Goal: Task Accomplishment & Management: Manage account settings

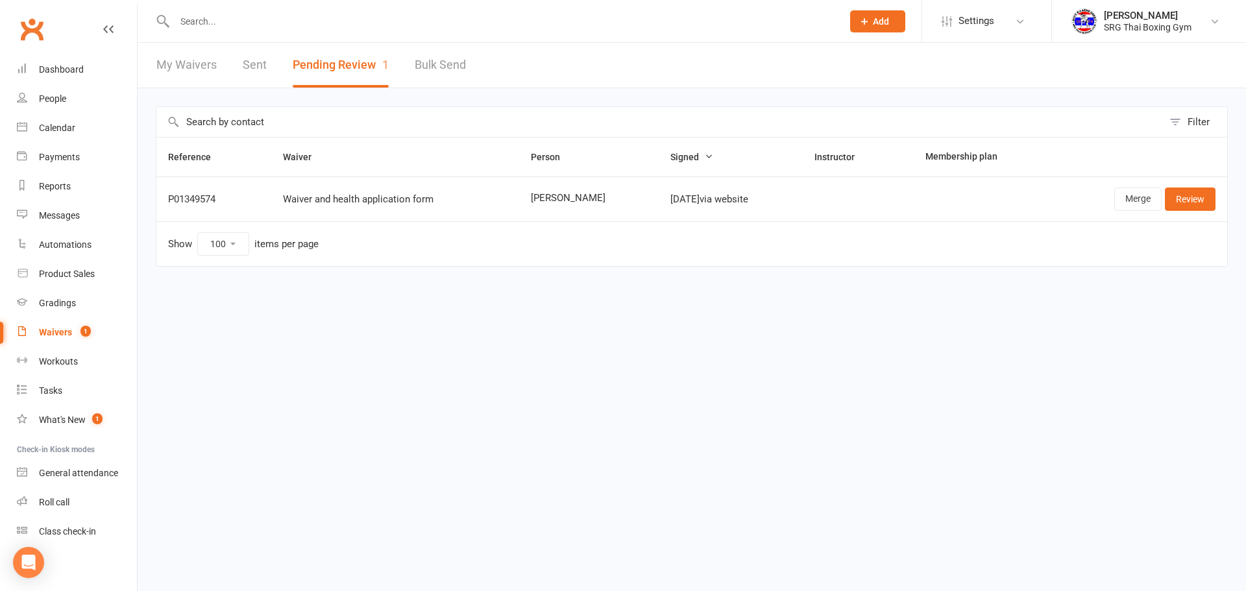
select select "100"
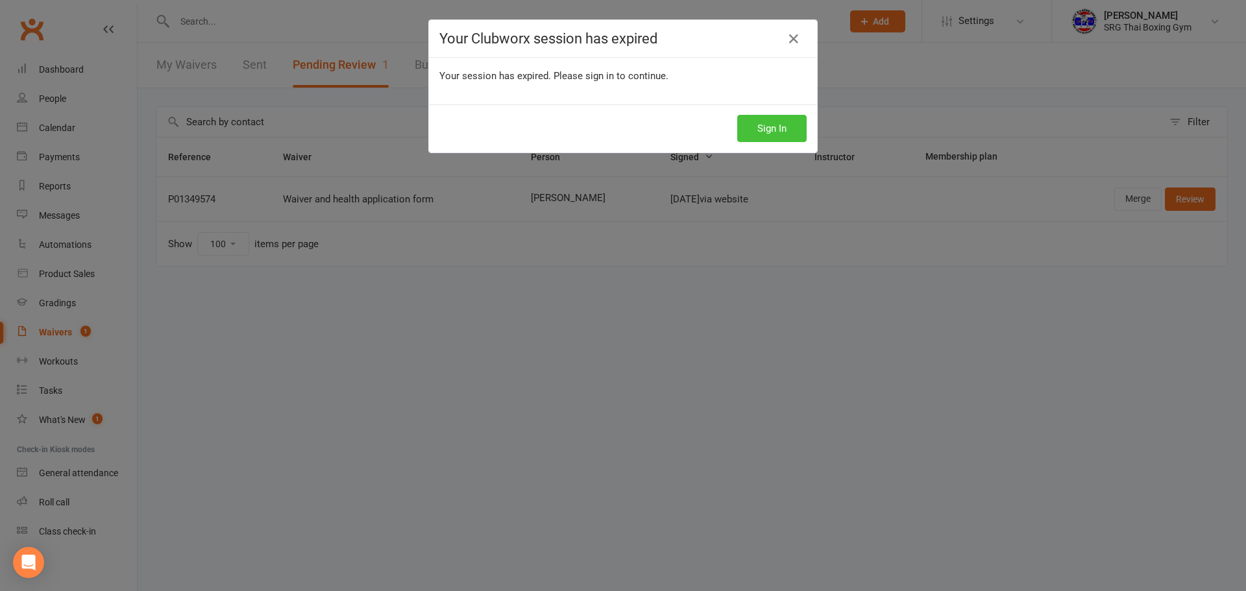
click at [774, 119] on button "Sign In" at bounding box center [771, 128] width 69 height 27
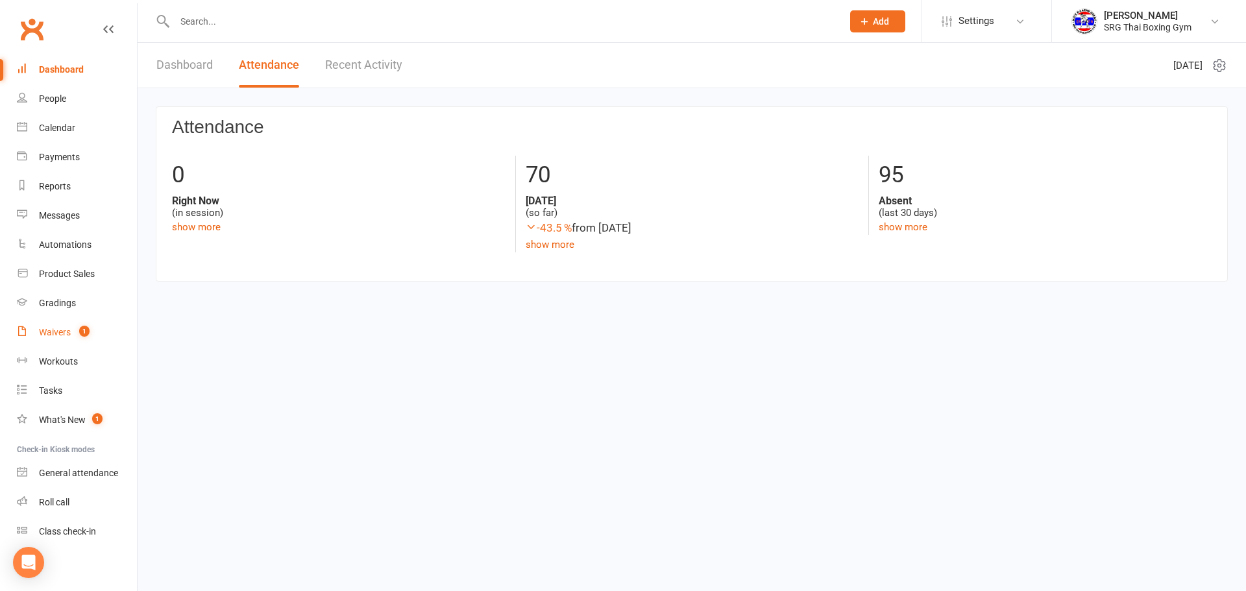
click at [80, 330] on span "1" at bounding box center [84, 331] width 10 height 11
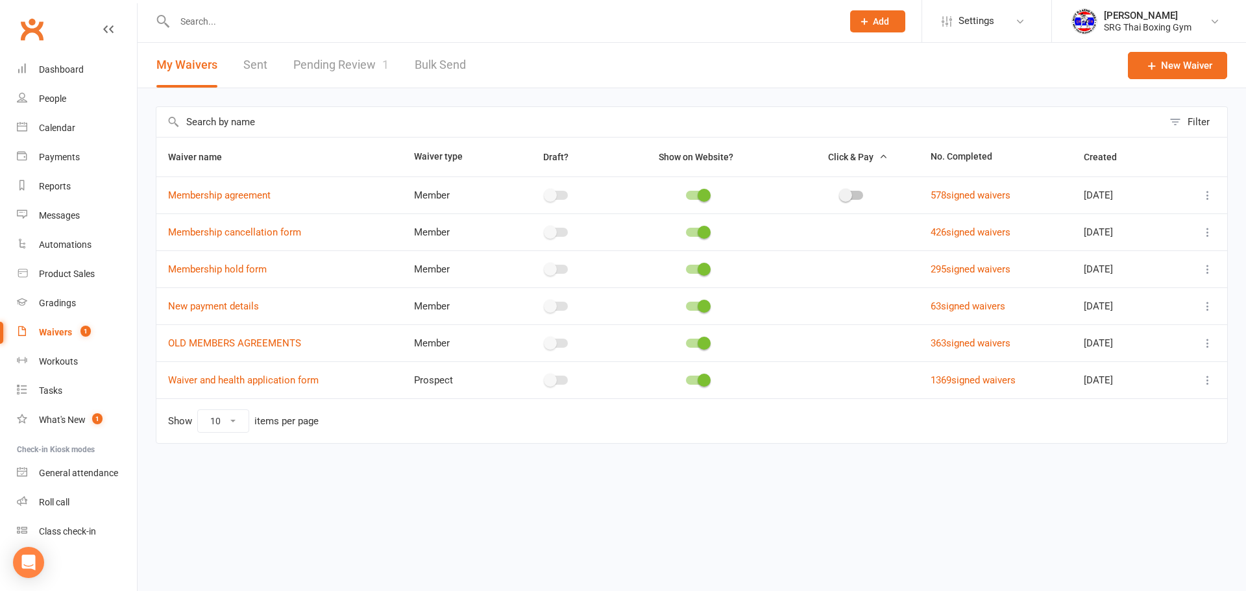
drag, startPoint x: 369, startPoint y: 37, endPoint x: 370, endPoint y: 45, distance: 7.8
click at [372, 38] on div at bounding box center [495, 21] width 678 height 42
click at [347, 73] on link "Pending Review 1" at bounding box center [340, 65] width 95 height 45
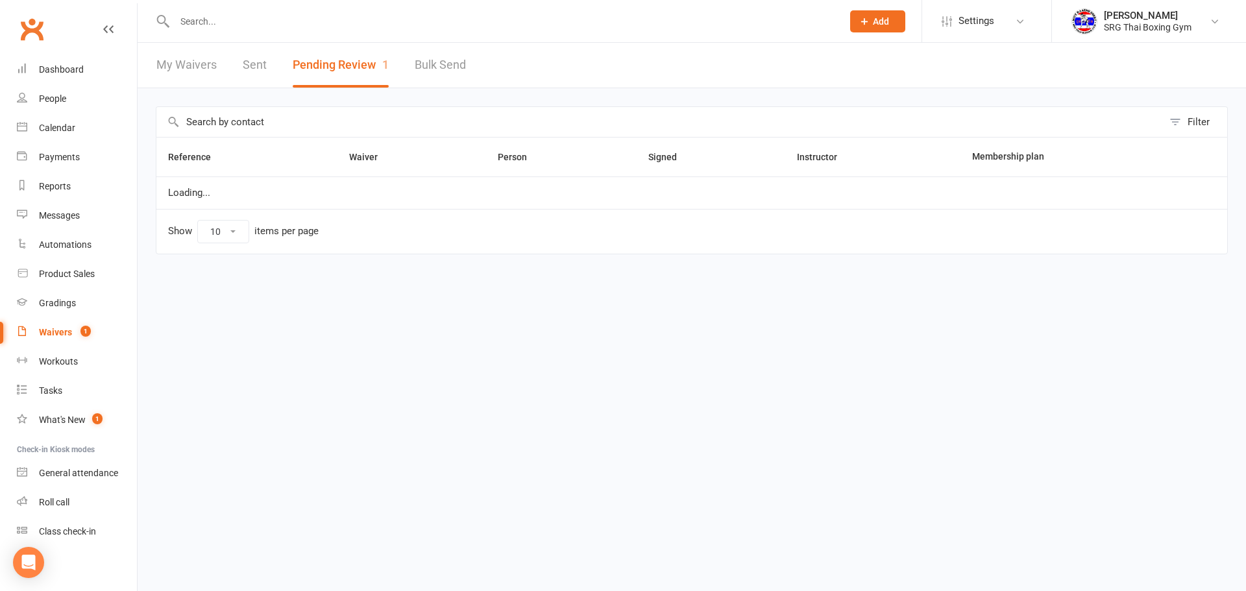
select select "100"
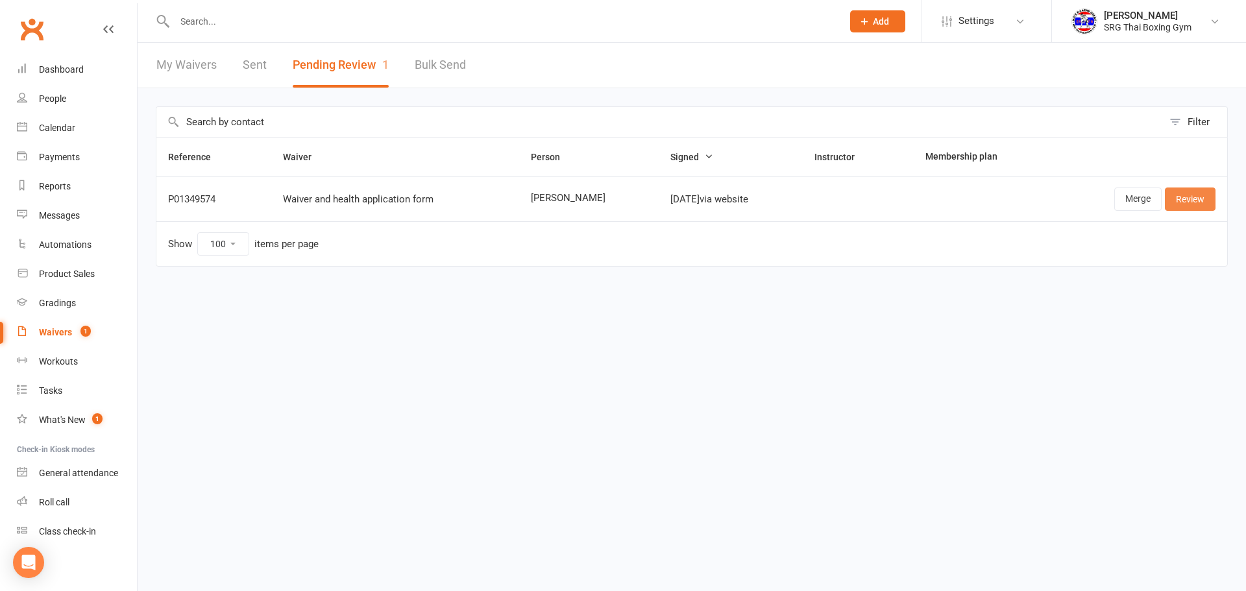
click at [1197, 206] on link "Review" at bounding box center [1190, 199] width 51 height 23
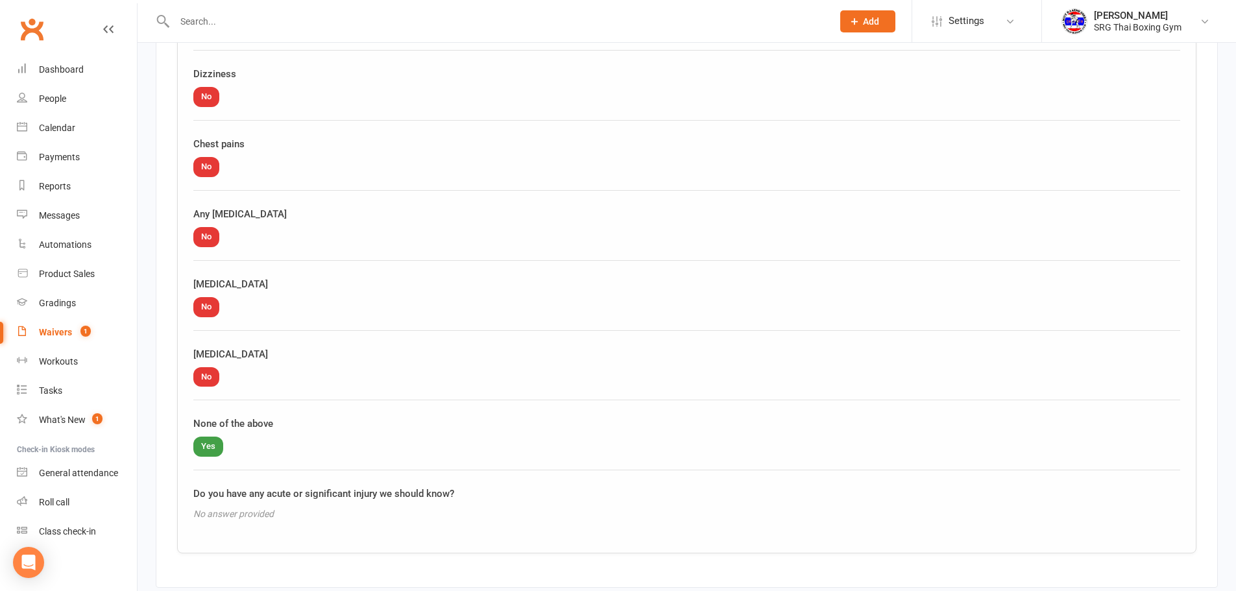
scroll to position [1552, 0]
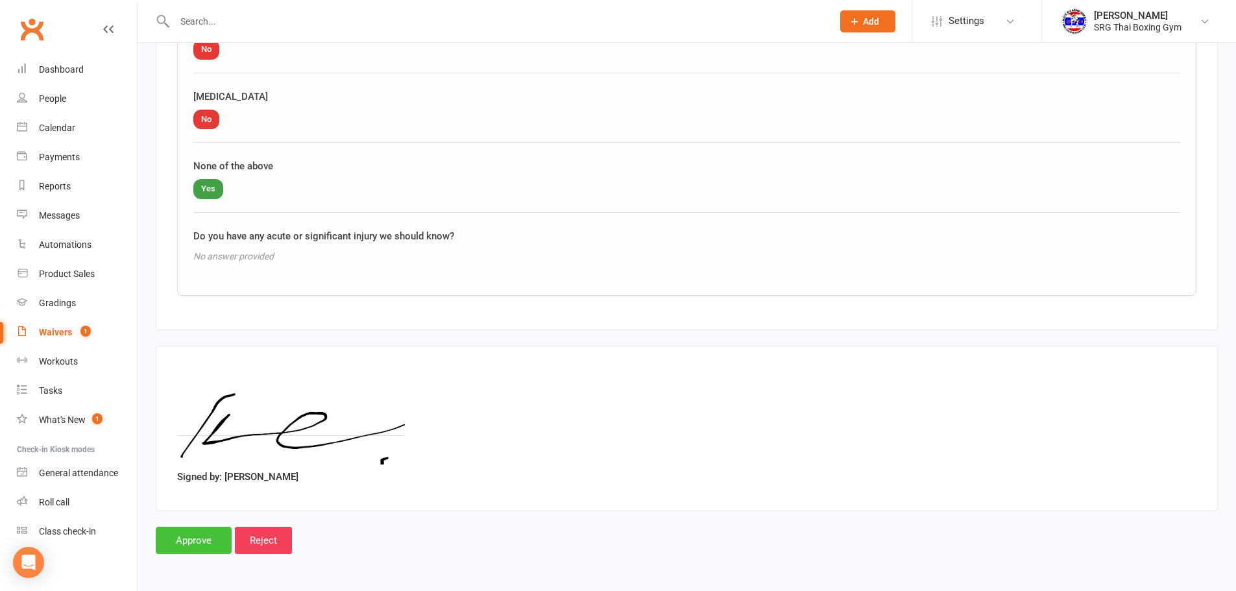
click at [195, 534] on input "Approve" at bounding box center [194, 540] width 76 height 27
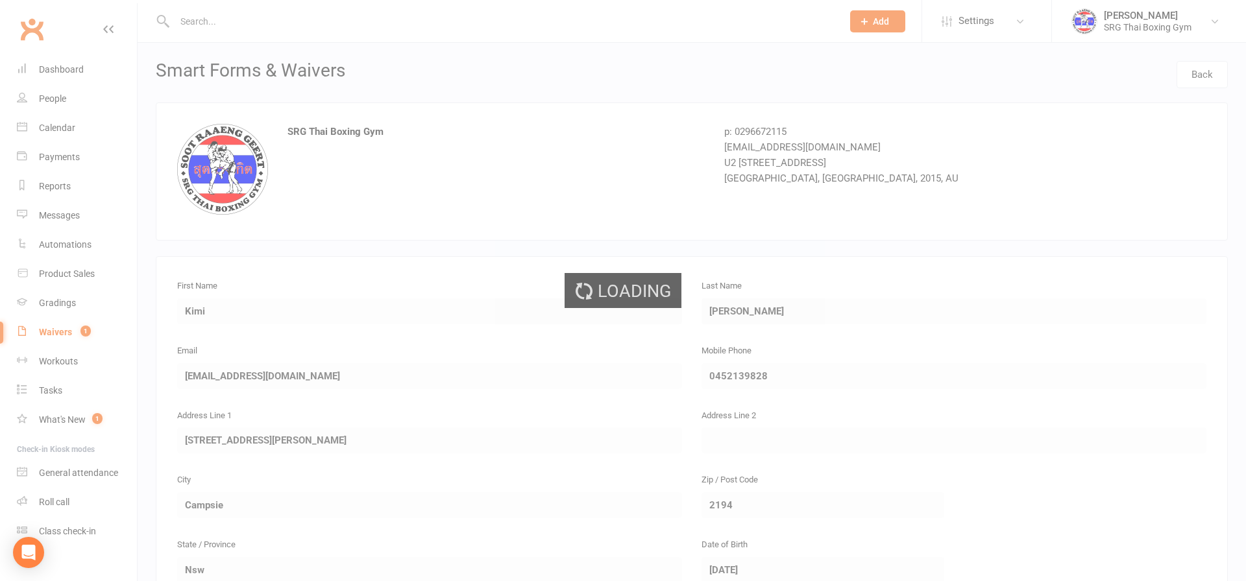
select select "100"
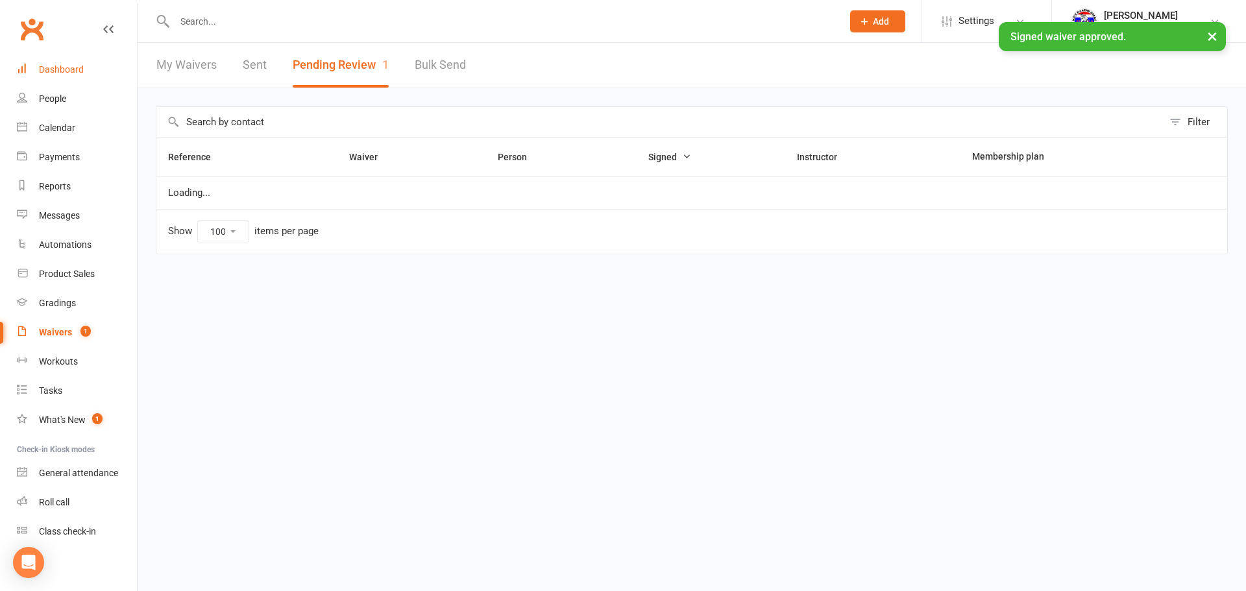
click at [100, 63] on link "Dashboard" at bounding box center [77, 69] width 120 height 29
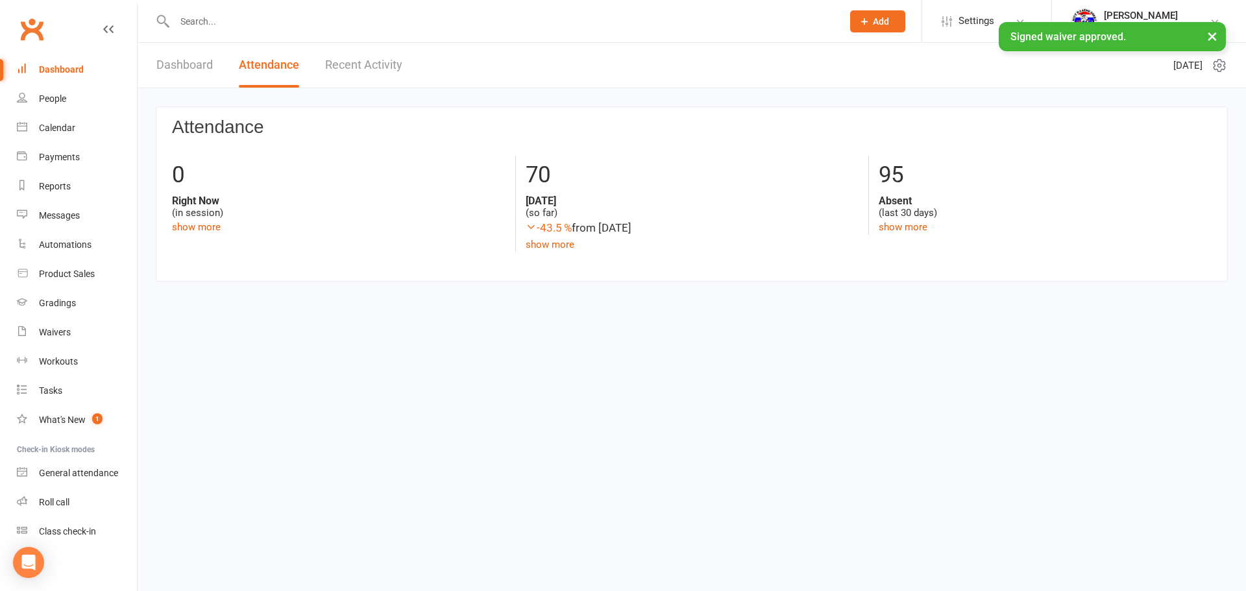
click at [337, 66] on link "Recent Activity" at bounding box center [363, 65] width 77 height 45
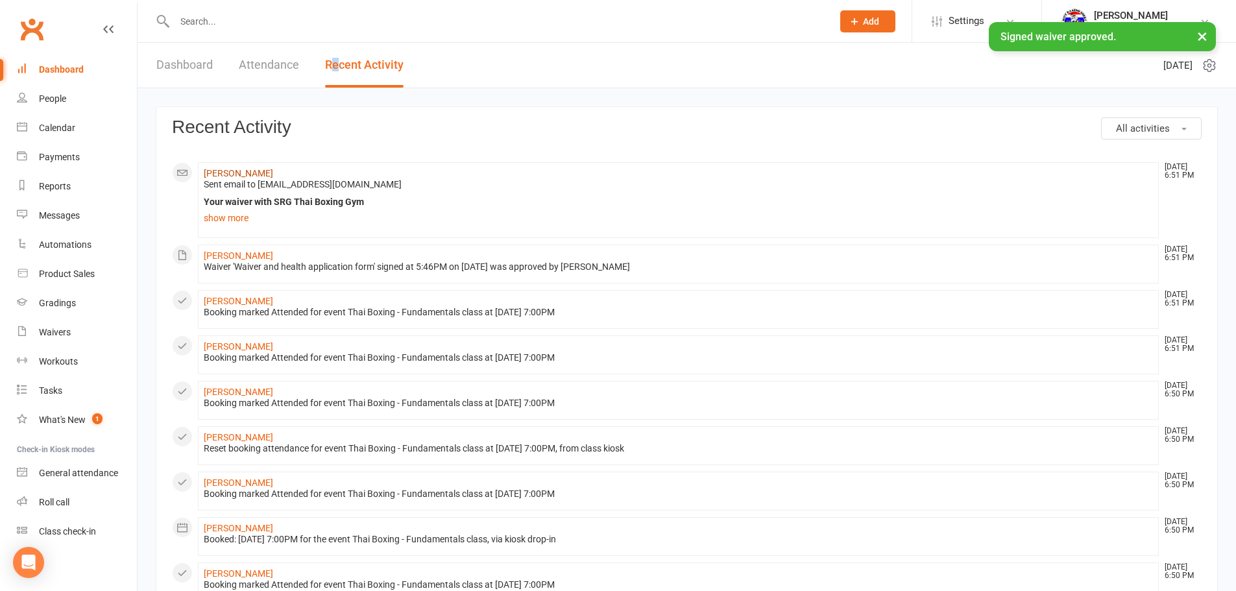
click at [236, 172] on link "[PERSON_NAME]" at bounding box center [238, 173] width 69 height 10
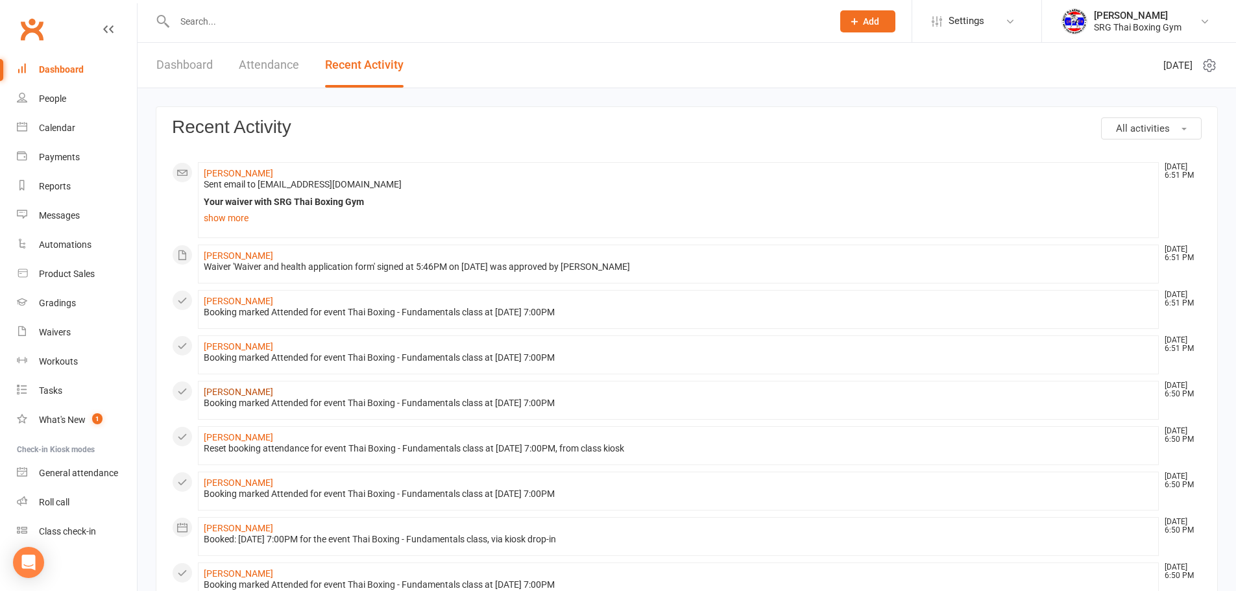
click at [236, 397] on link "[PERSON_NAME]" at bounding box center [238, 392] width 69 height 10
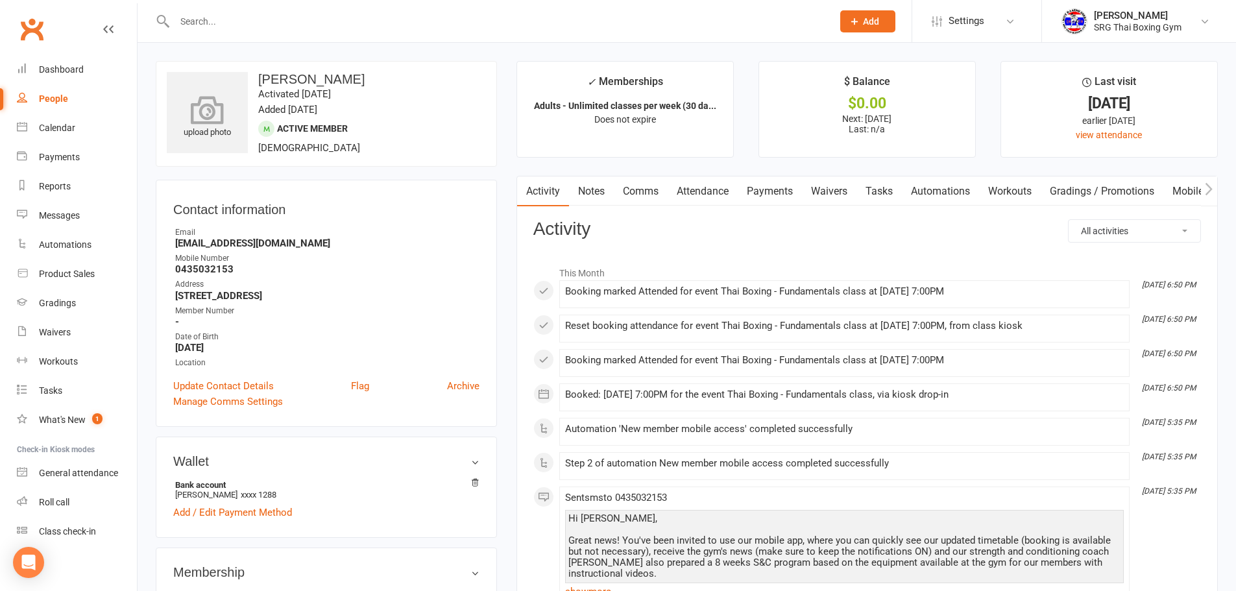
click at [220, 140] on div "upload photo" at bounding box center [207, 112] width 81 height 81
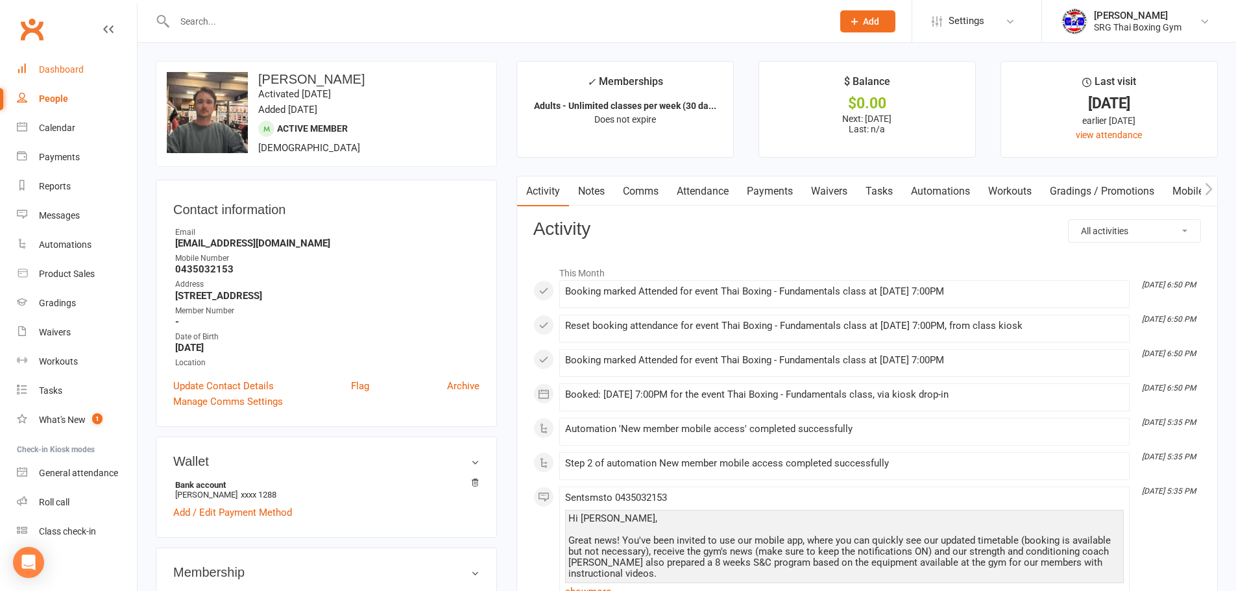
click at [58, 77] on link "Dashboard" at bounding box center [77, 69] width 120 height 29
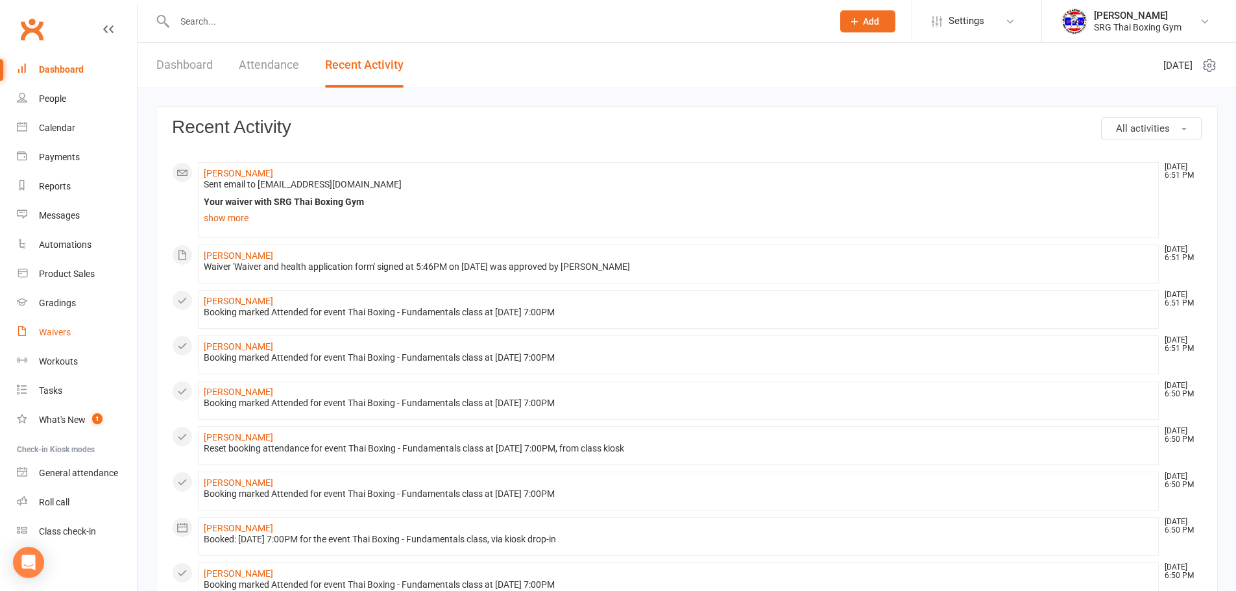
click at [95, 318] on link "Waivers" at bounding box center [77, 332] width 120 height 29
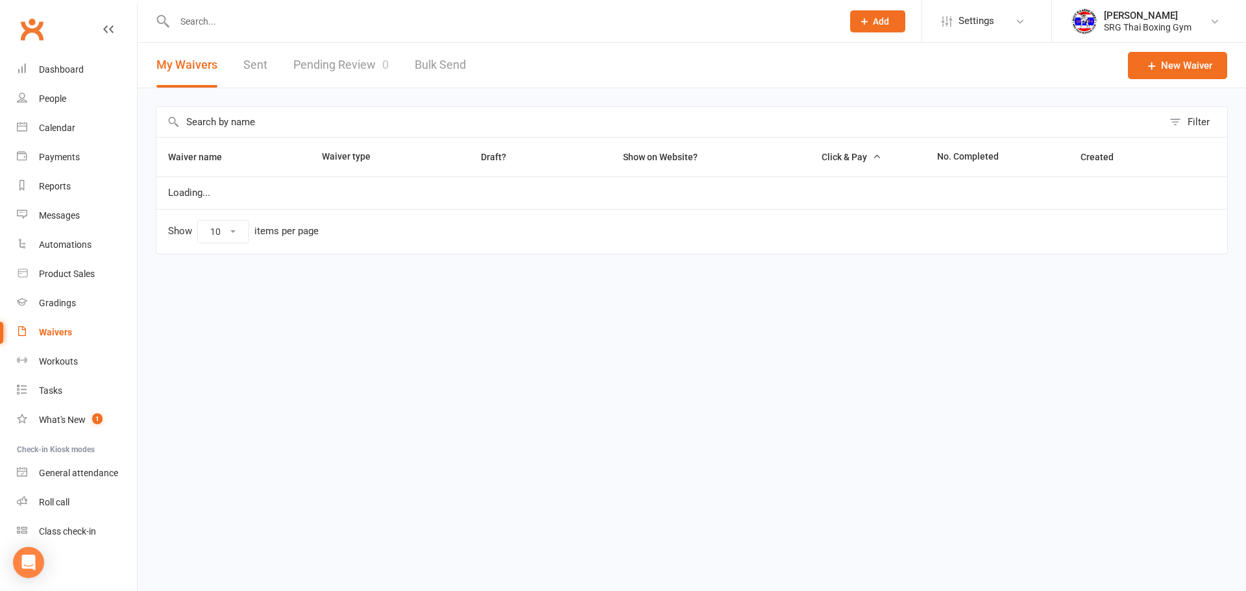
click at [344, 73] on link "Pending Review 0" at bounding box center [340, 65] width 95 height 45
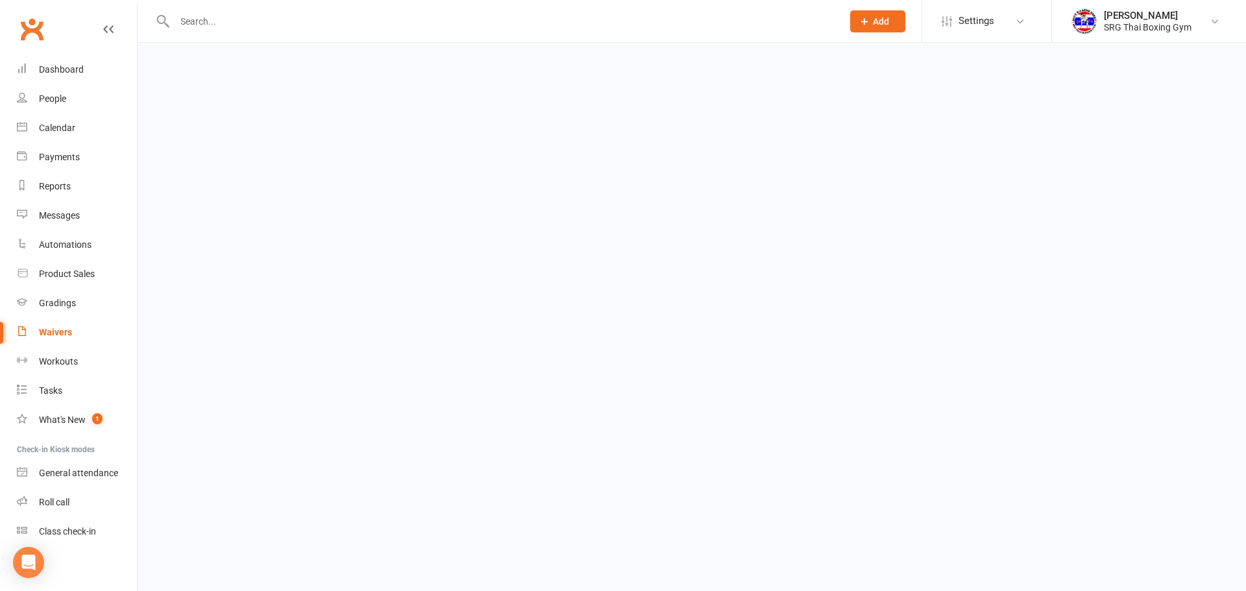
select select "100"
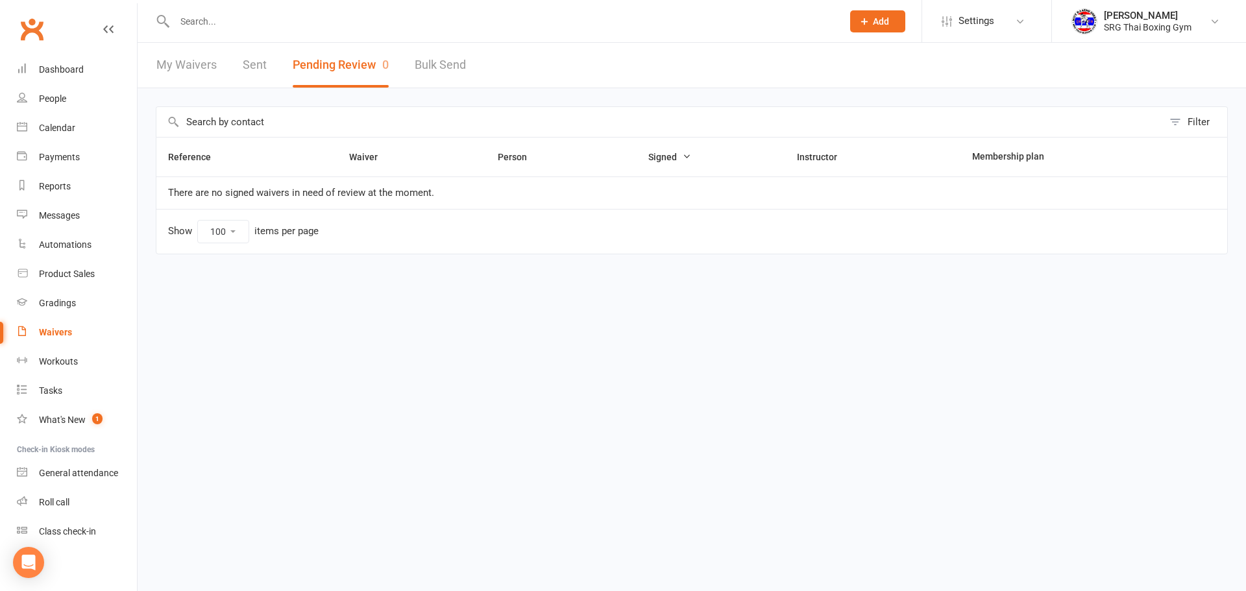
click at [49, 339] on link "Waivers" at bounding box center [77, 332] width 120 height 29
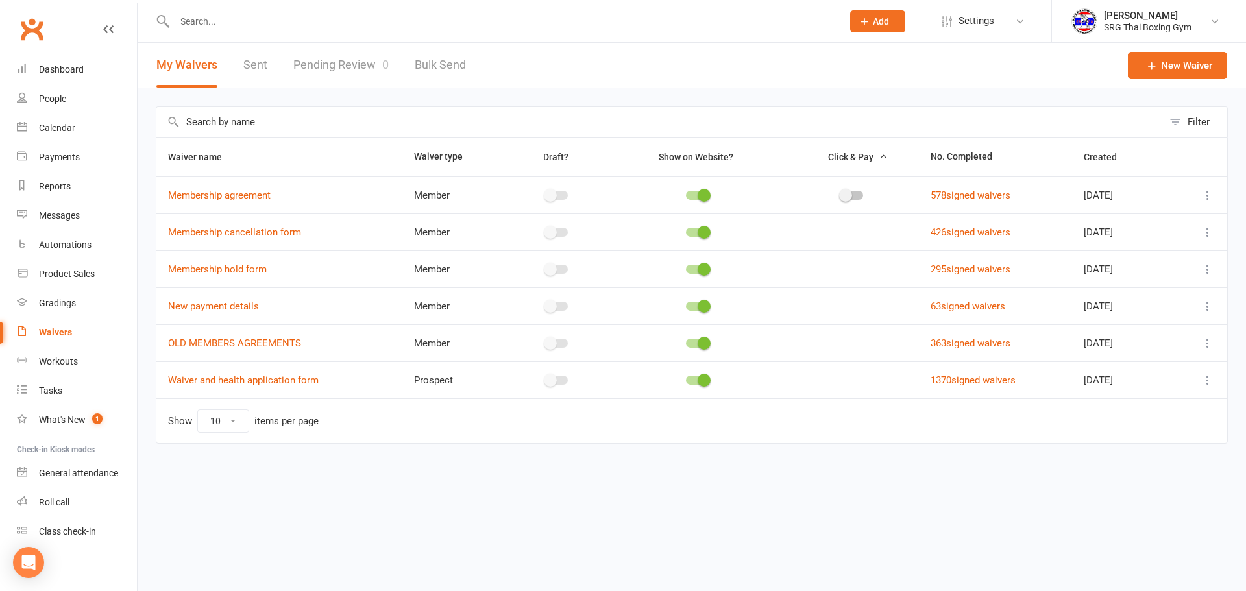
click at [305, 92] on div "Filter Waiver name Waiver type Draft? Show on Website? Click & Pay No. Complete…" at bounding box center [692, 284] width 1108 height 392
click at [308, 90] on div "Filter Waiver name Waiver type Draft? Show on Website? Click & Pay No. Complete…" at bounding box center [692, 284] width 1108 height 392
click at [319, 76] on link "Pending Review 0" at bounding box center [340, 65] width 95 height 45
select select "100"
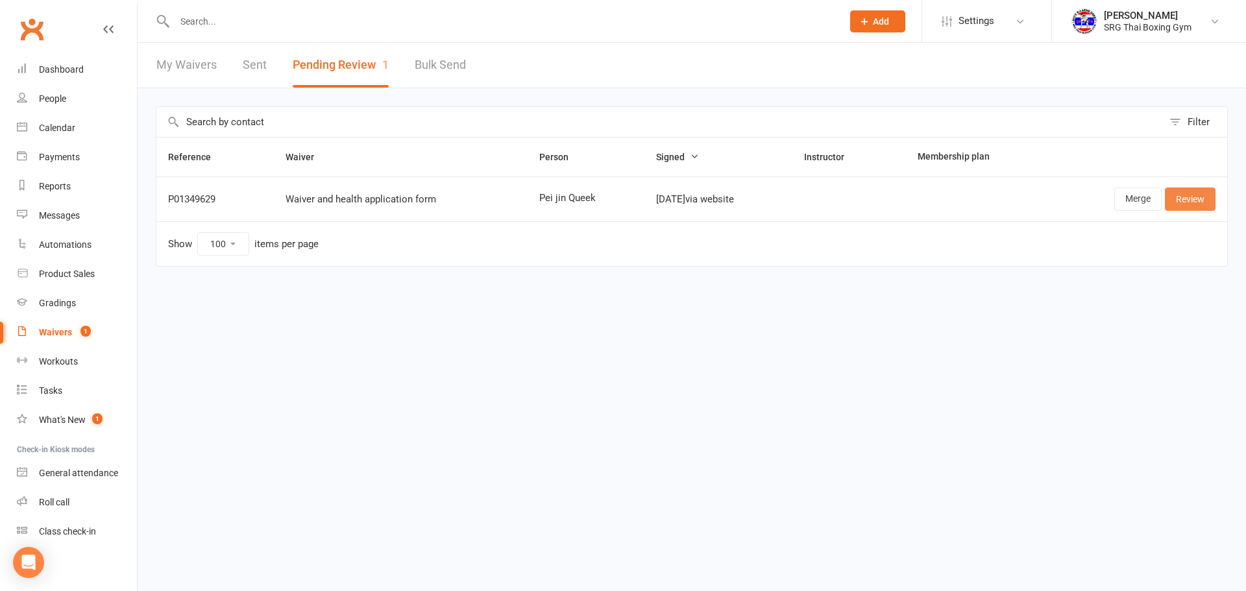
drag, startPoint x: 1180, startPoint y: 202, endPoint x: 1155, endPoint y: 209, distance: 26.3
click at [1180, 202] on link "Review" at bounding box center [1190, 199] width 51 height 23
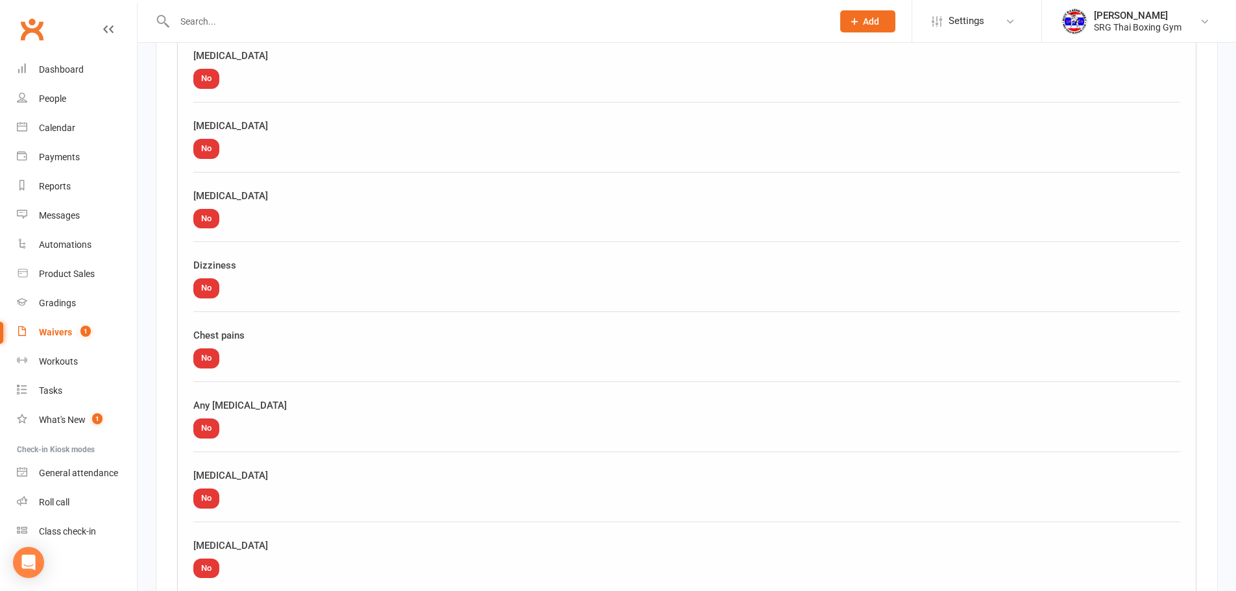
scroll to position [1552, 0]
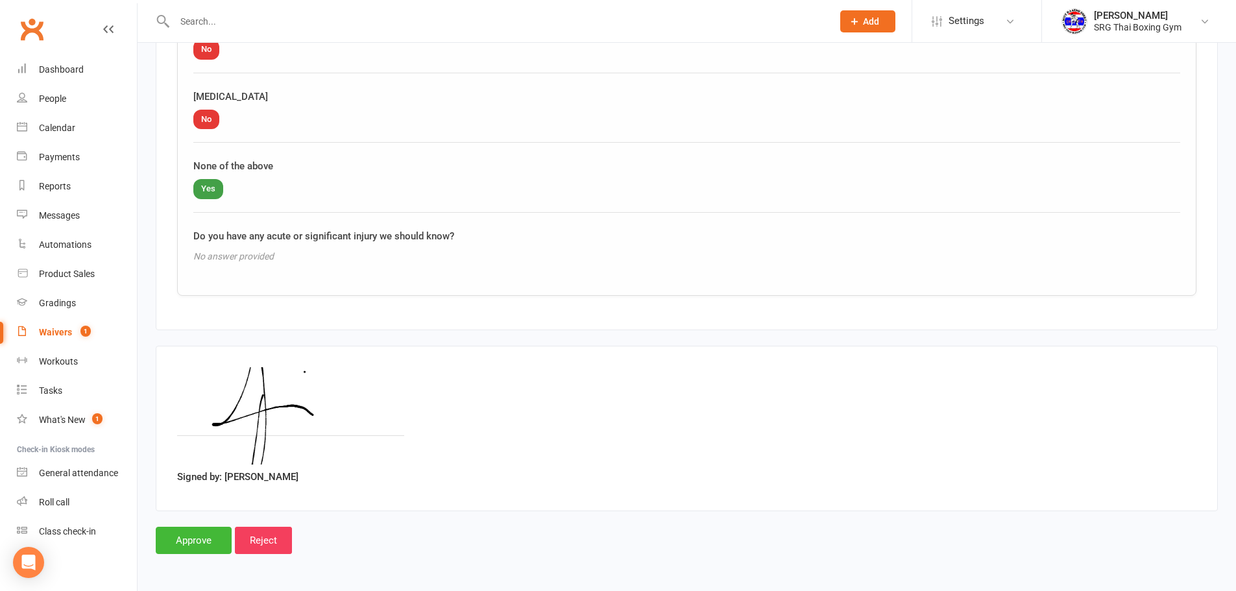
click at [192, 541] on input "Approve" at bounding box center [194, 540] width 76 height 27
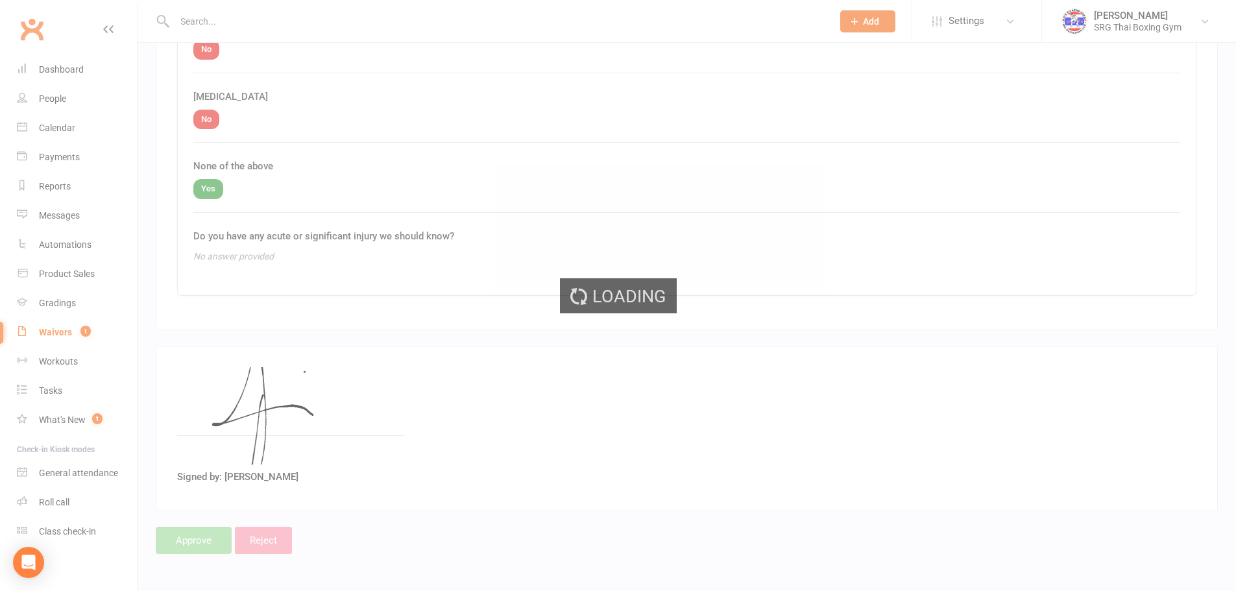
select select "100"
